Goal: Task Accomplishment & Management: Manage account settings

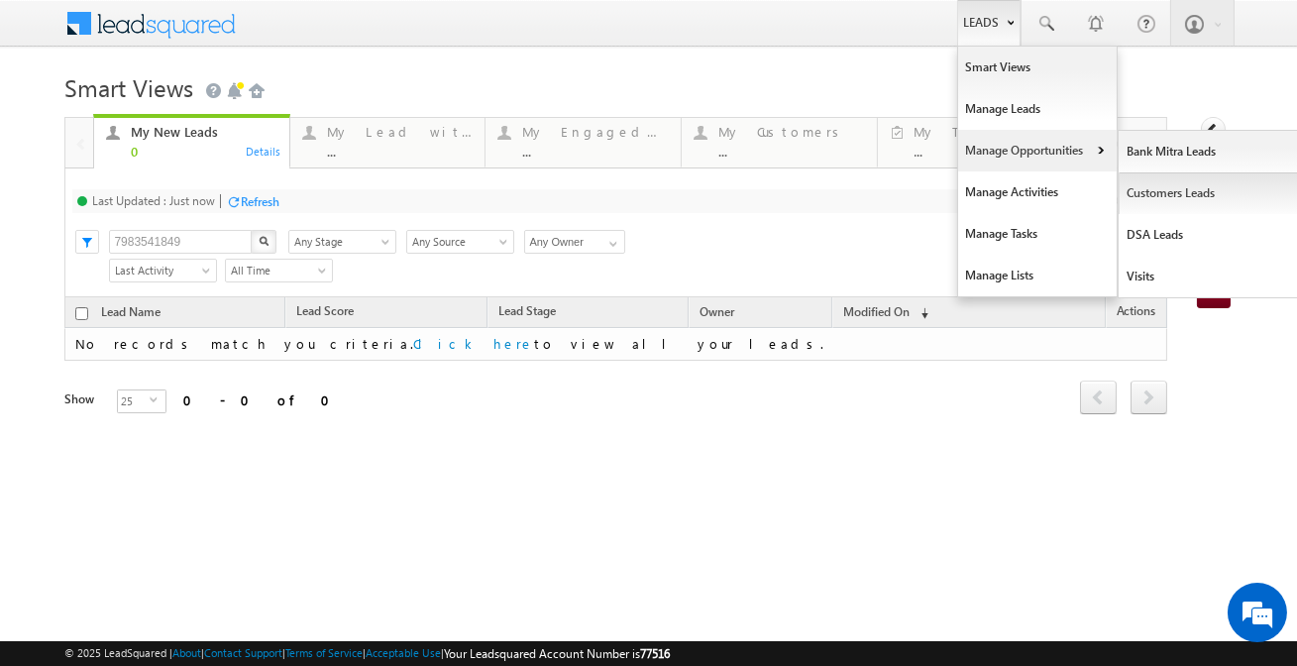
click at [1146, 200] on link "Customers Leads" at bounding box center [1208, 193] width 181 height 42
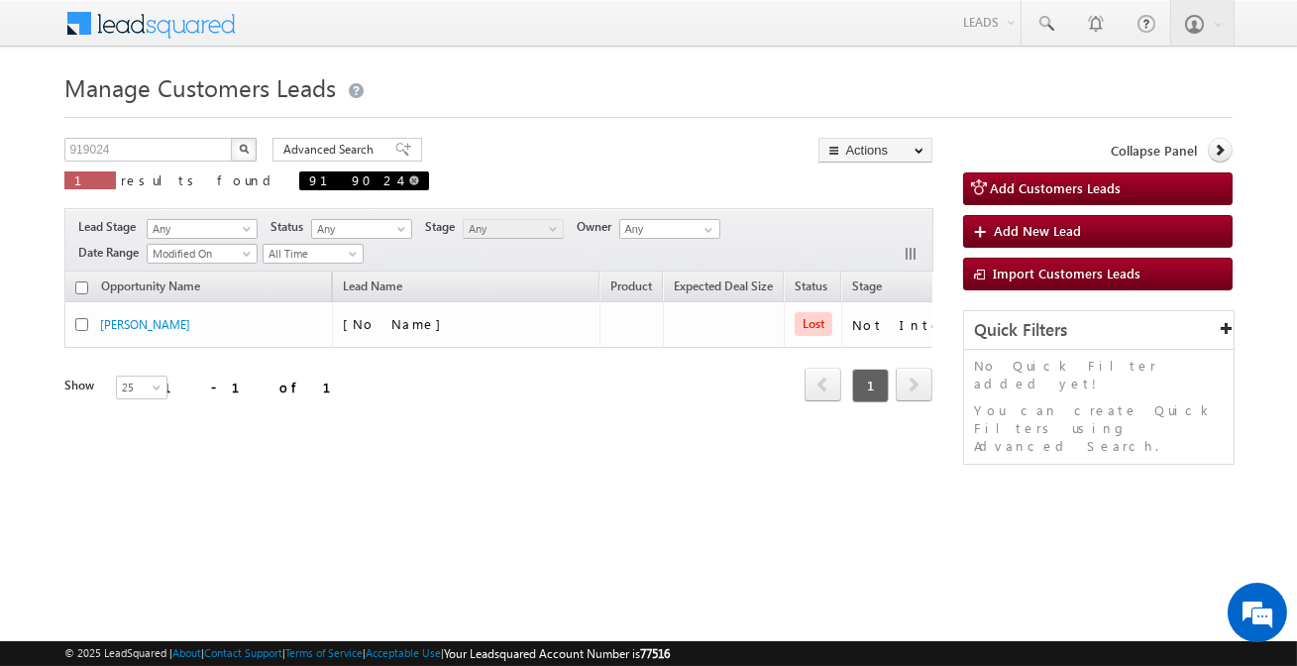
click at [409, 178] on span at bounding box center [414, 180] width 10 height 10
type input "Search Customers Leads"
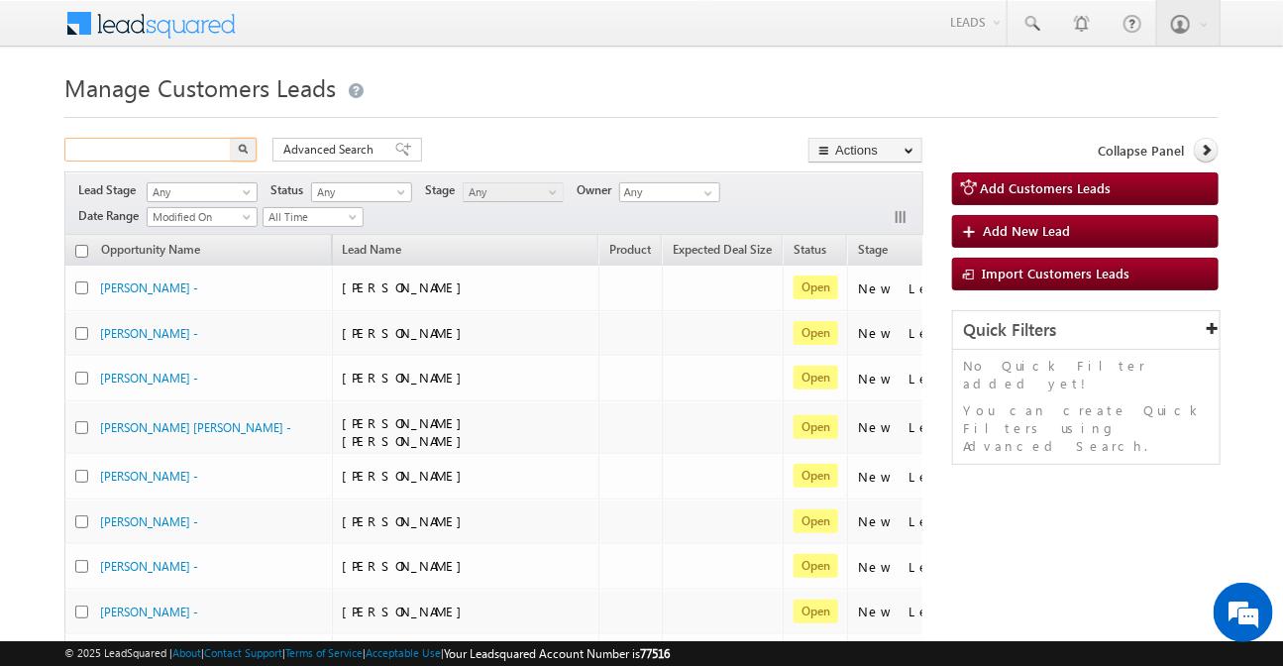
click at [186, 156] on input "text" at bounding box center [148, 150] width 169 height 24
paste input "795971"
type input "795971"
click at [231, 138] on button "button" at bounding box center [244, 150] width 26 height 24
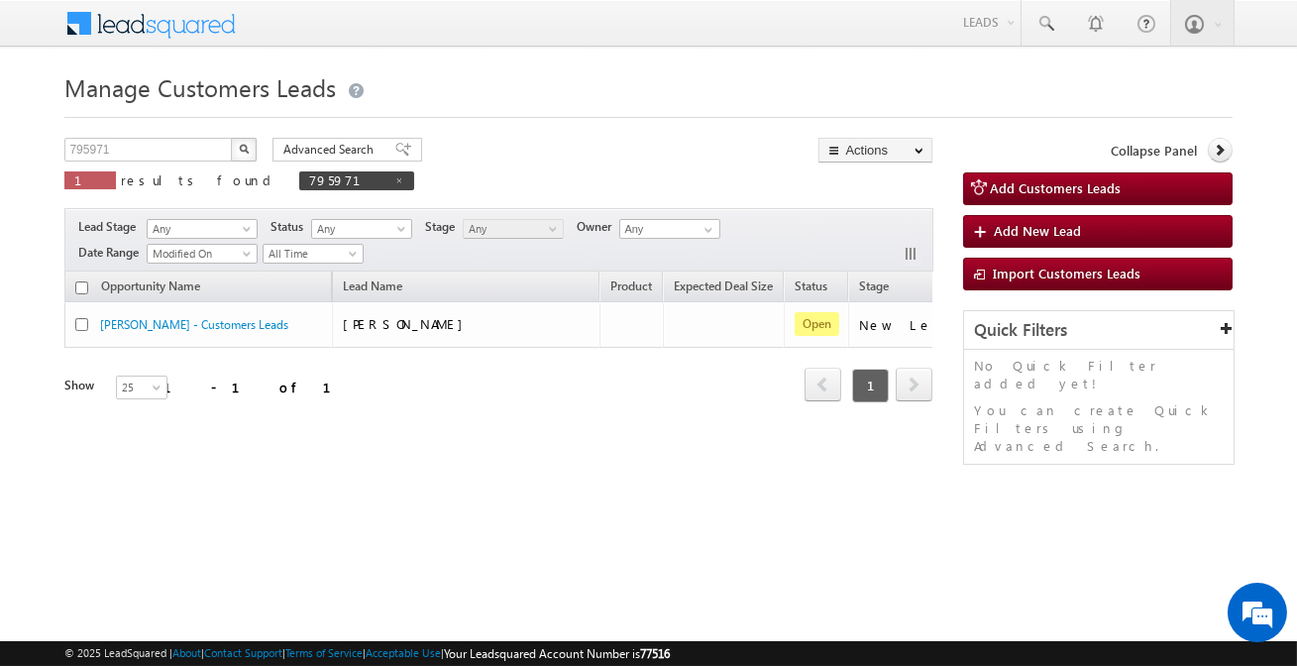
scroll to position [0, 165]
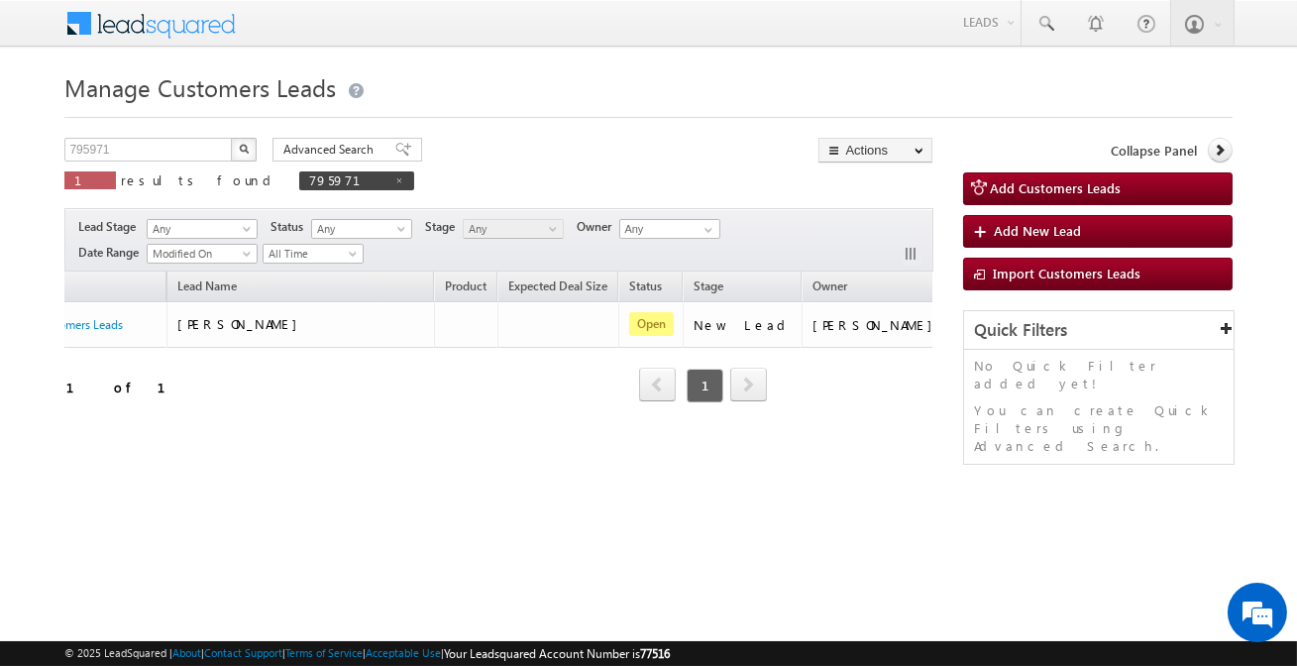
click at [829, 348] on div "Opportunity Name Lead Name Product Expected Deal Size Status Stage Owner Action…" at bounding box center [498, 349] width 868 height 156
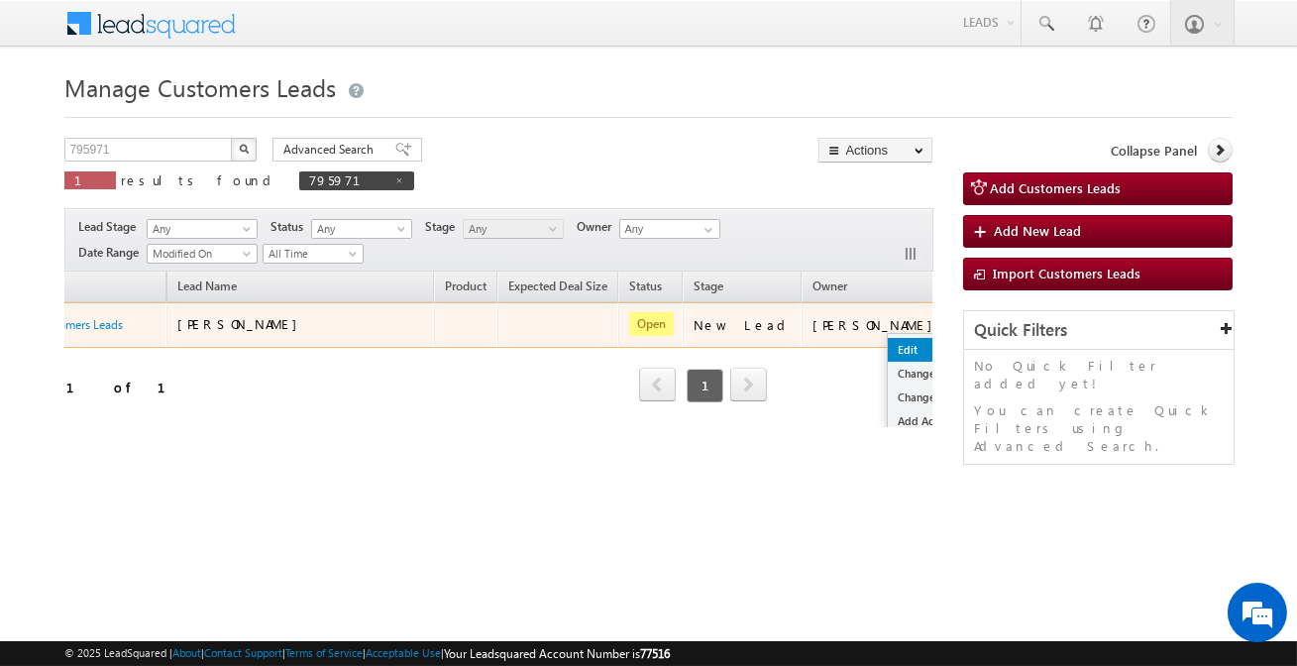
click at [888, 340] on link "Edit" at bounding box center [937, 350] width 99 height 24
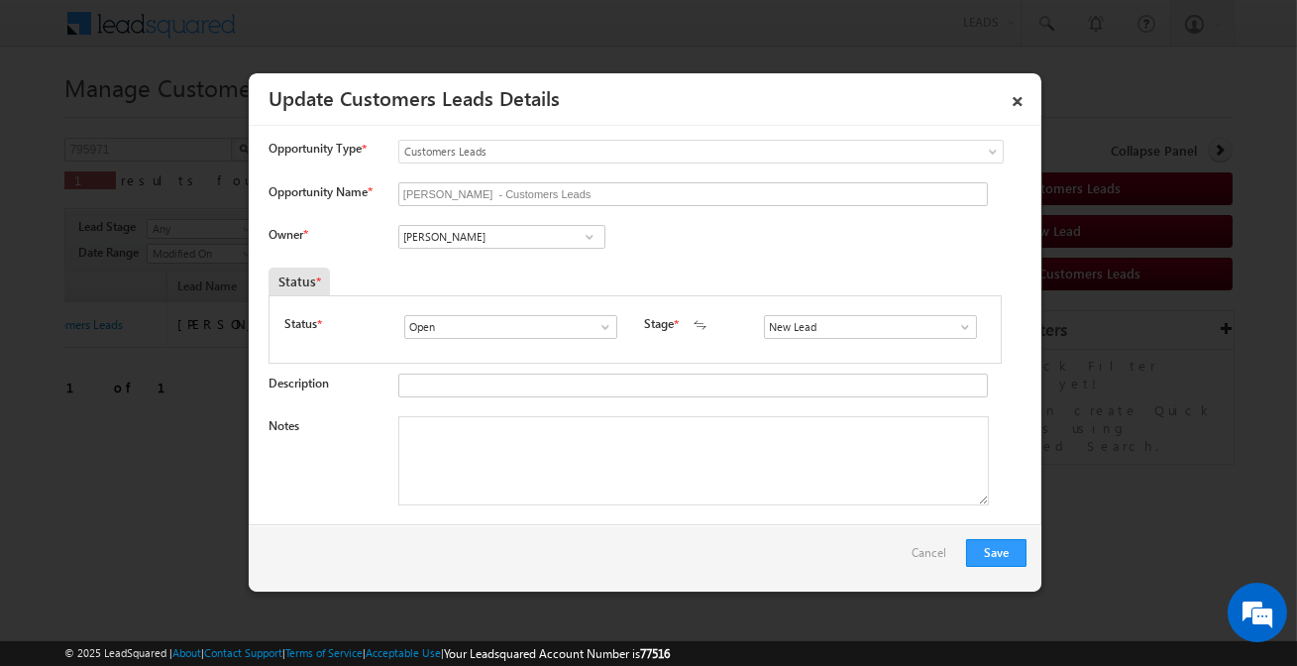
click at [577, 233] on link at bounding box center [589, 237] width 25 height 20
click at [1012, 107] on link "×" at bounding box center [1018, 97] width 34 height 35
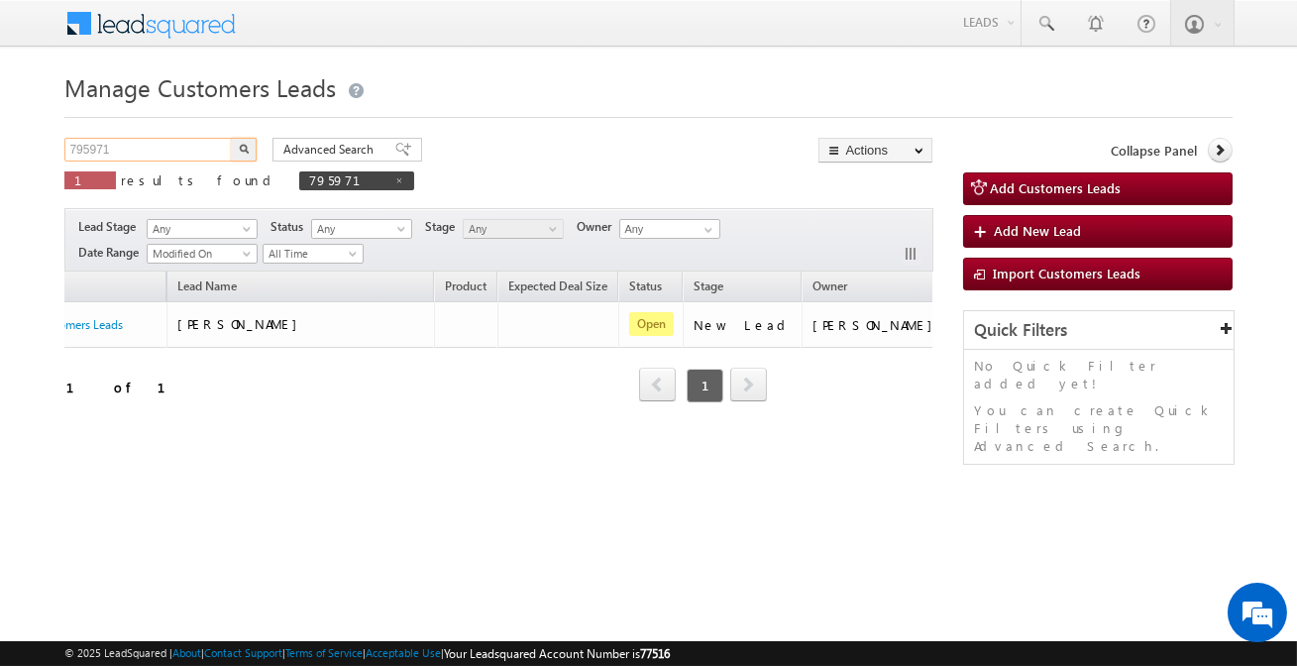
click at [182, 159] on input "795971" at bounding box center [148, 150] width 169 height 24
paste input "042241637"
type input "7042241637"
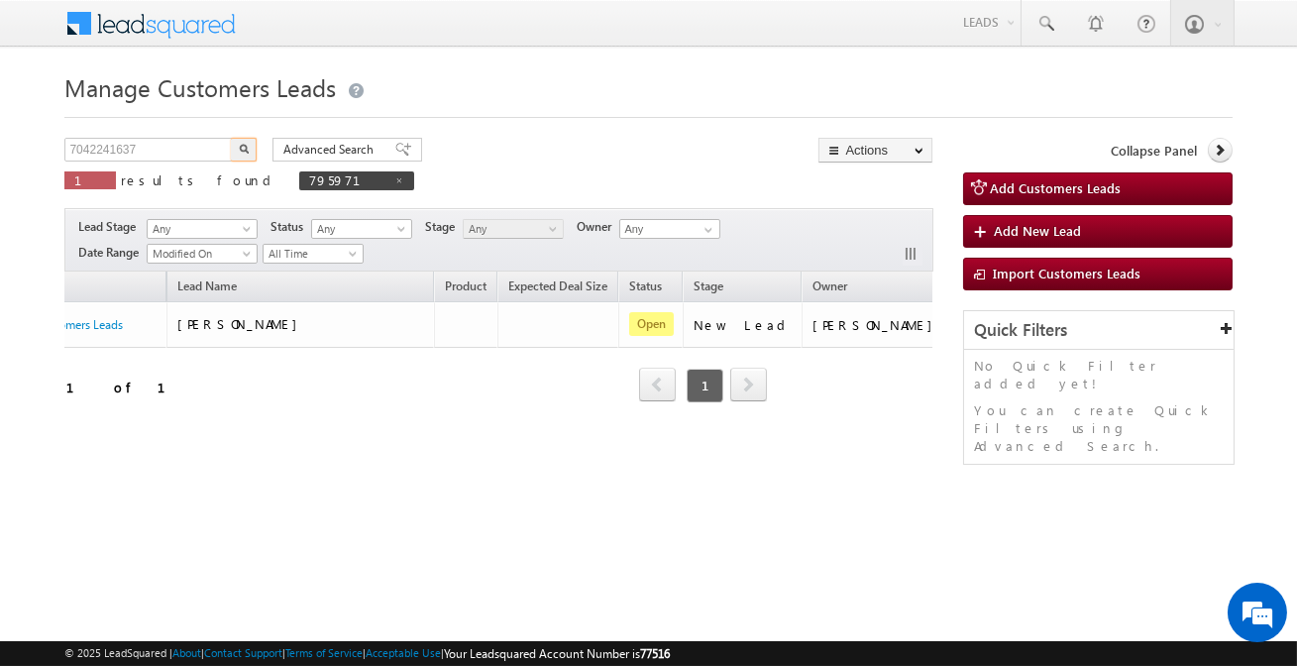
click at [248, 149] on button "button" at bounding box center [244, 150] width 26 height 24
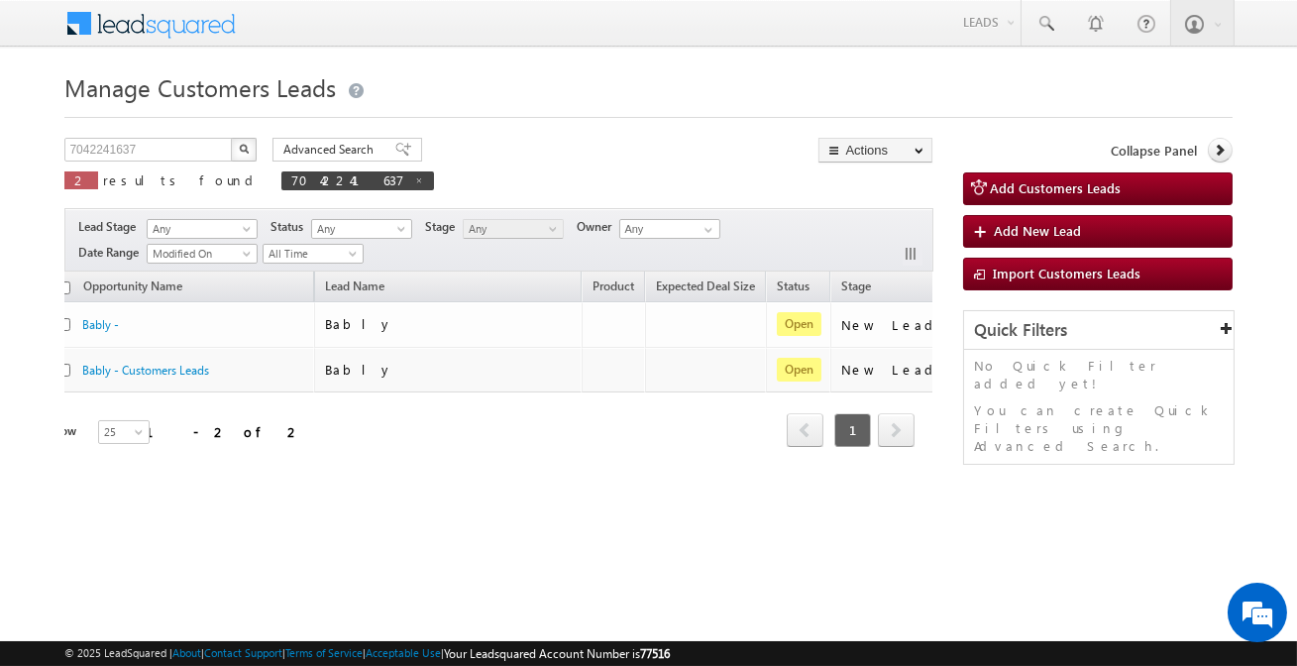
scroll to position [0, 0]
